Goal: Find specific page/section: Find specific page/section

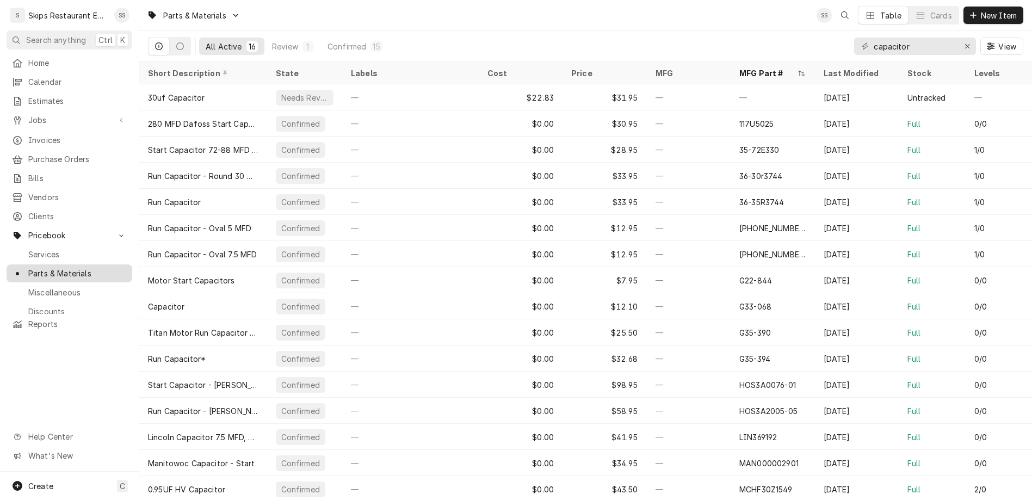
click at [38, 268] on span "Parts & Materials" at bounding box center [77, 273] width 98 height 11
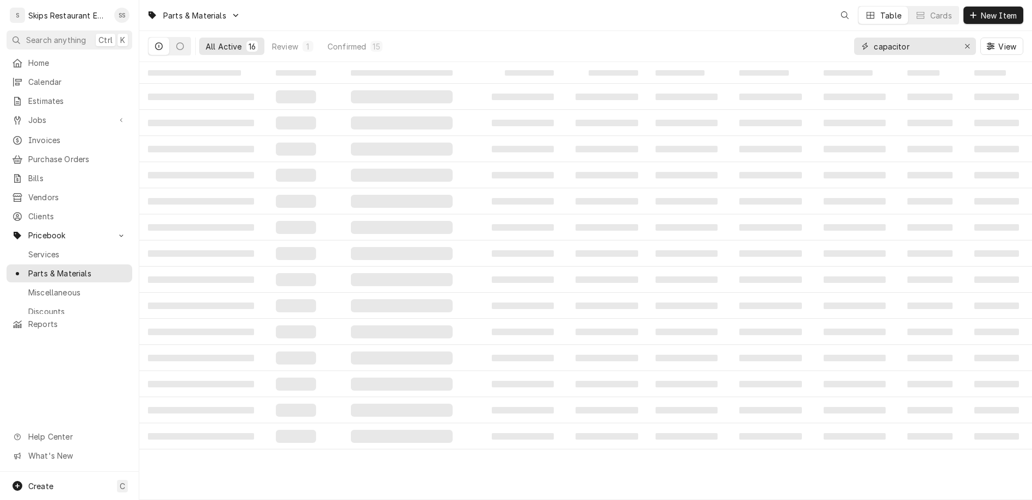
click at [948, 38] on input "capacitor" at bounding box center [915, 46] width 82 height 17
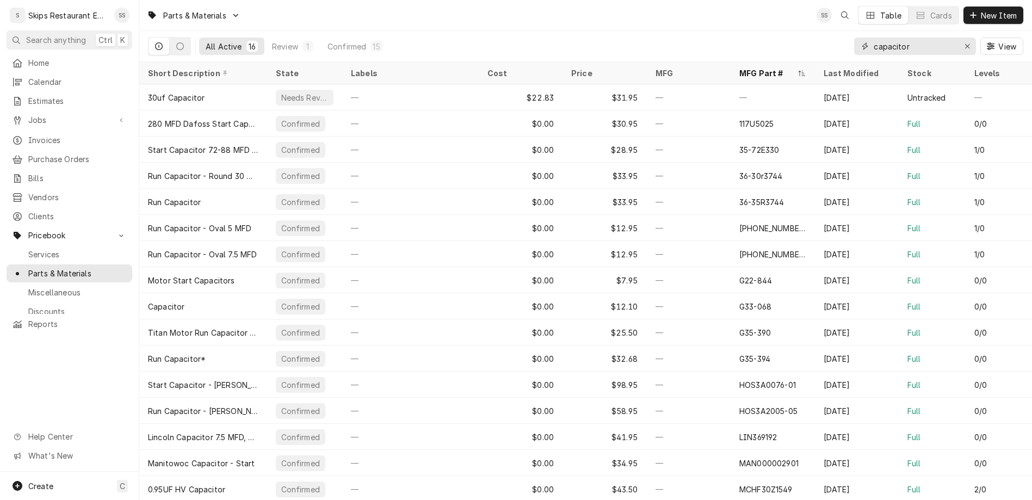
drag, startPoint x: 950, startPoint y: 34, endPoint x: 901, endPoint y: 33, distance: 48.4
click at [901, 38] on input "capacitor" at bounding box center [915, 46] width 82 height 17
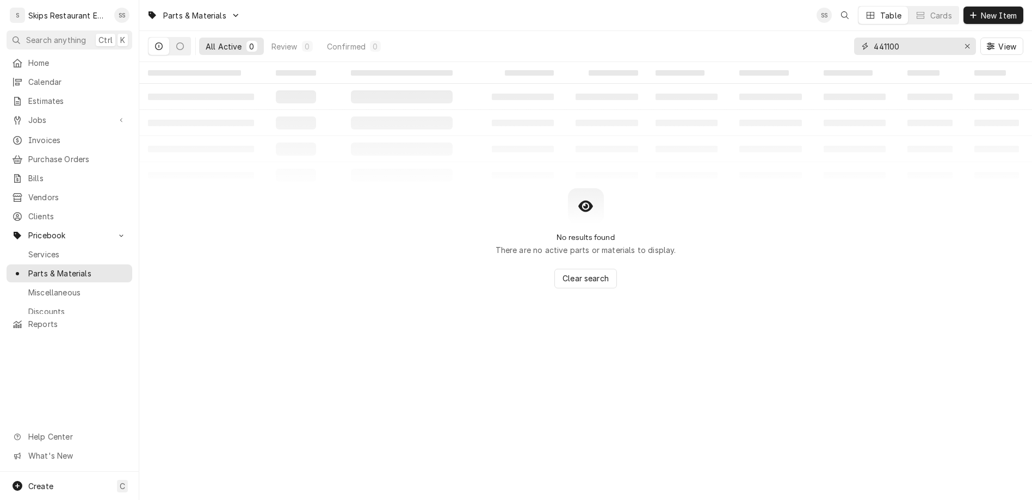
drag, startPoint x: 943, startPoint y: 36, endPoint x: 879, endPoint y: 35, distance: 64.2
click at [879, 38] on input "441100" at bounding box center [915, 46] width 82 height 17
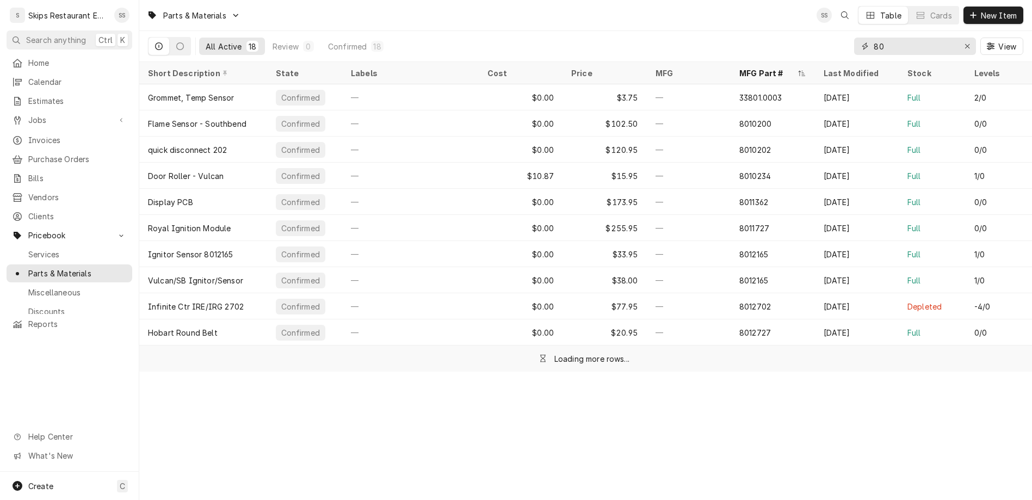
type input "8"
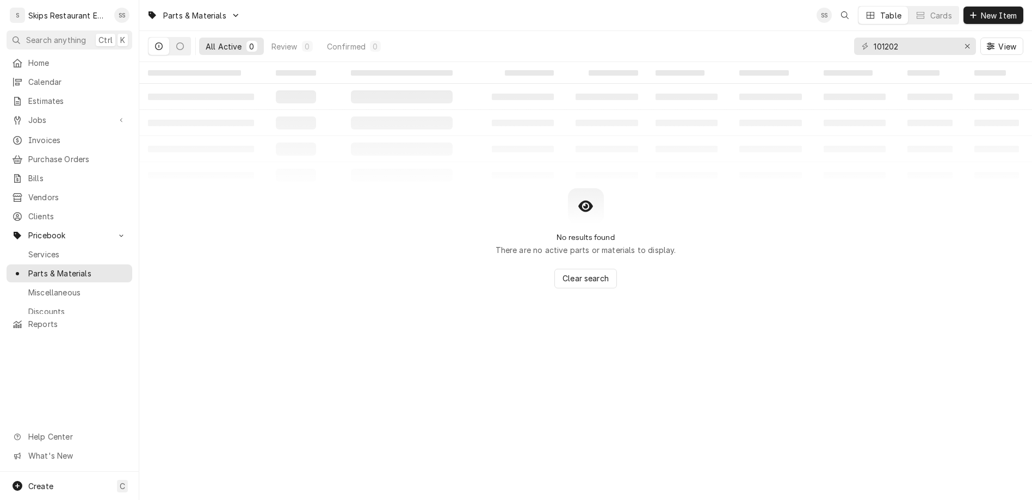
click at [912, 38] on div "101202" at bounding box center [915, 46] width 122 height 17
click at [913, 38] on input "101202" at bounding box center [915, 46] width 82 height 17
type input "8101202"
